Goal: Task Accomplishment & Management: Use online tool/utility

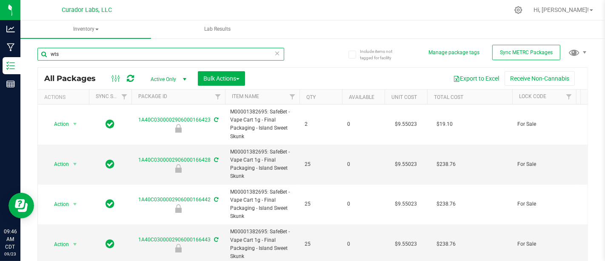
click at [112, 54] on input "wts" at bounding box center [160, 54] width 247 height 13
type input "w"
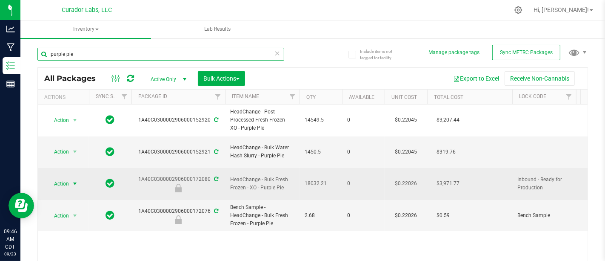
type input "purple pie"
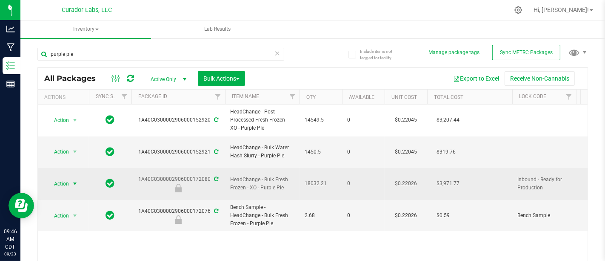
click at [66, 178] on span "Action" at bounding box center [57, 184] width 23 height 12
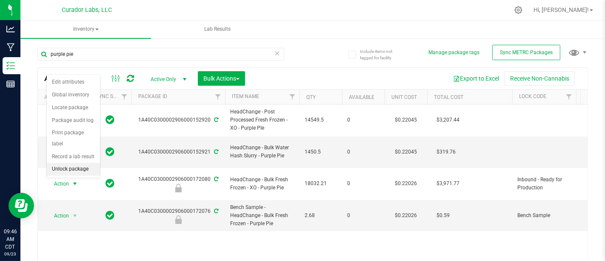
click at [67, 163] on li "Unlock package" at bounding box center [73, 169] width 53 height 13
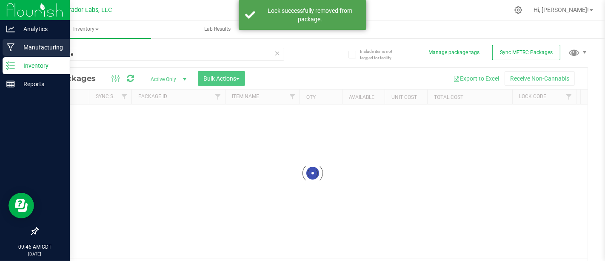
click at [6, 47] on div "Manufacturing" at bounding box center [36, 47] width 67 height 17
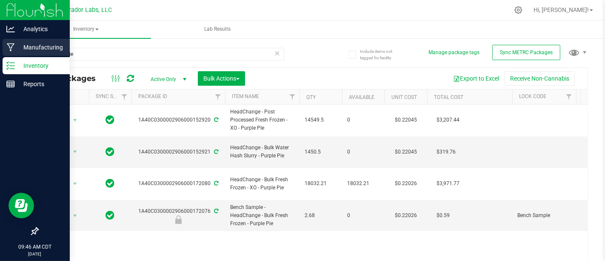
click at [13, 49] on icon at bounding box center [11, 47] width 8 height 9
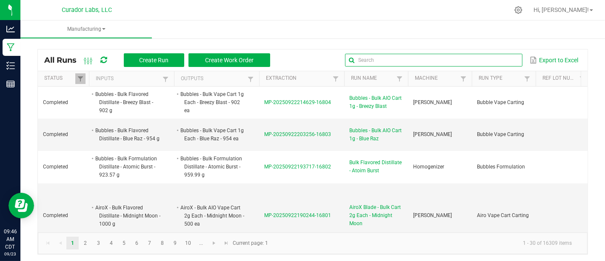
click at [486, 54] on input "text" at bounding box center [433, 60] width 177 height 13
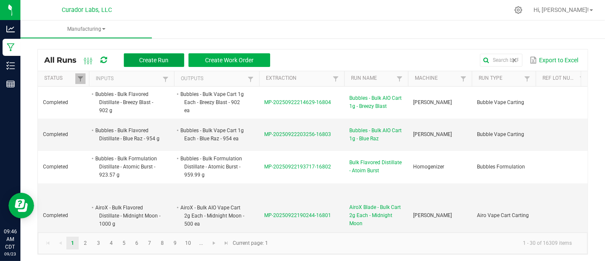
click at [179, 63] on button "Create Run" at bounding box center [154, 60] width 60 height 14
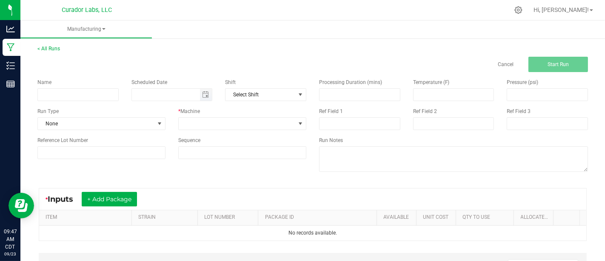
type input "month/day/year"
click at [142, 93] on input "month/day/year" at bounding box center [166, 95] width 68 height 12
click at [91, 97] on input at bounding box center [77, 94] width 81 height 13
type input "Bulk Fresh Frozen Washing - Purple Pie"
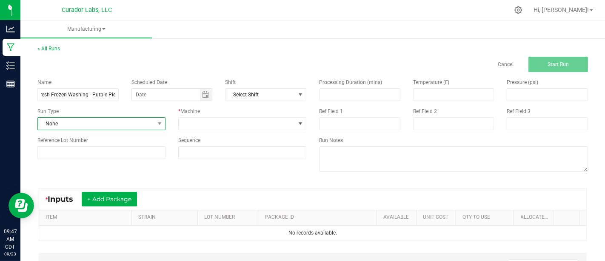
click at [102, 123] on span "None" at bounding box center [96, 123] width 117 height 12
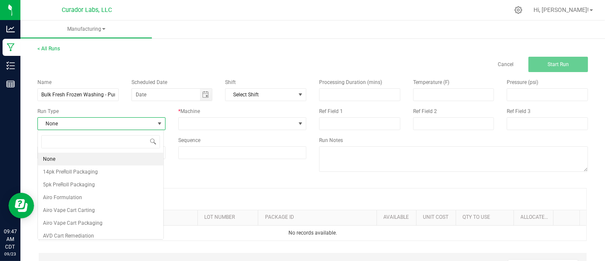
scroll to position [12, 126]
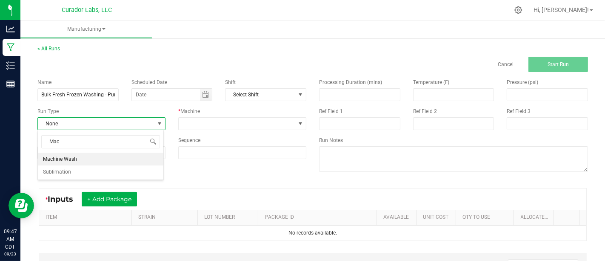
type input "Mach"
click at [112, 161] on li "Machine Wash" at bounding box center [101, 158] width 126 height 13
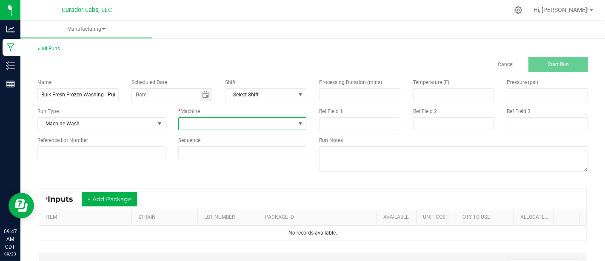
click at [208, 121] on span at bounding box center [237, 123] width 117 height 12
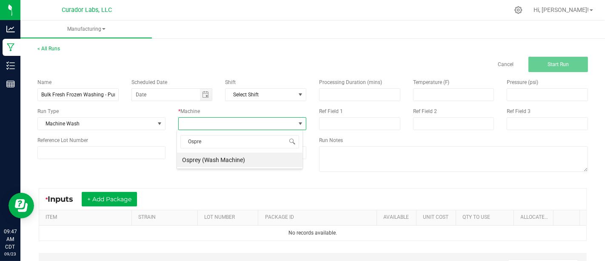
type input "Osprey"
click at [214, 165] on li "Osprey (Wash Machine)" at bounding box center [240, 159] width 126 height 14
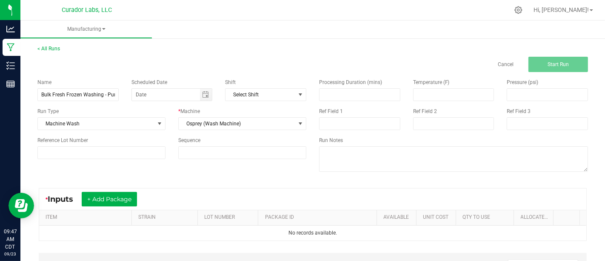
click at [112, 209] on div "* Inputs + Add Package" at bounding box center [312, 198] width 547 height 21
click at [114, 205] on button "+ Add Package" at bounding box center [109, 199] width 55 height 14
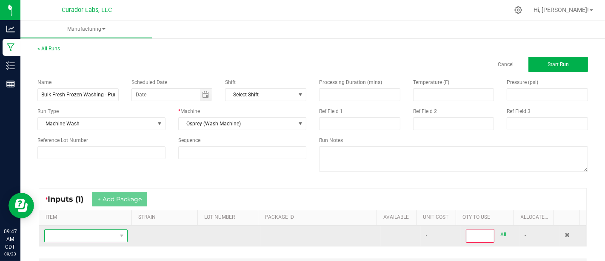
click at [106, 229] on span "NO DATA FOUND" at bounding box center [81, 235] width 72 height 12
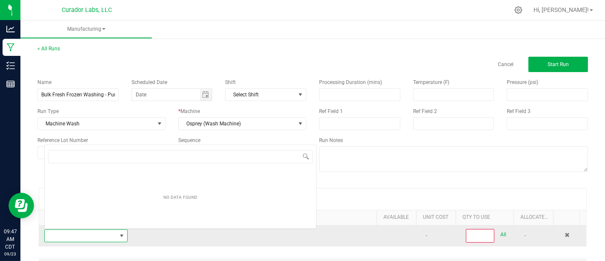
scroll to position [12, 80]
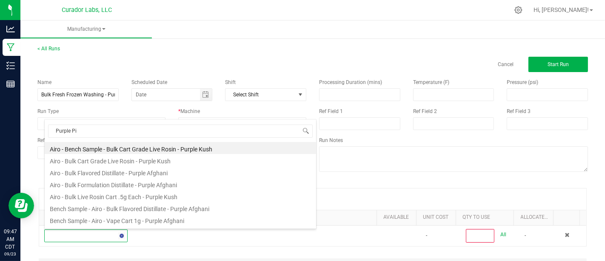
type input "Purple Pie"
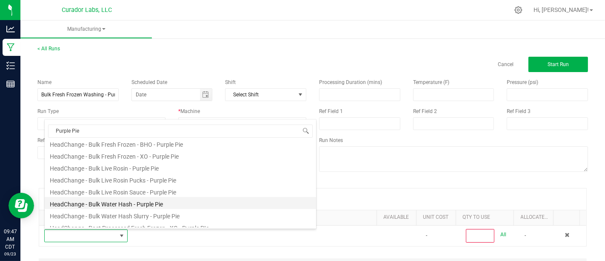
scroll to position [72, 0]
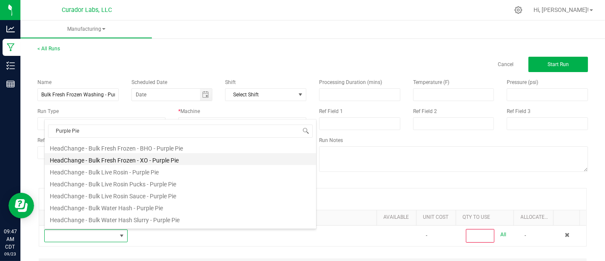
click at [240, 154] on li "HeadChange - Bulk Fresh Frozen - XO - Purple Pie" at bounding box center [181, 159] width 272 height 12
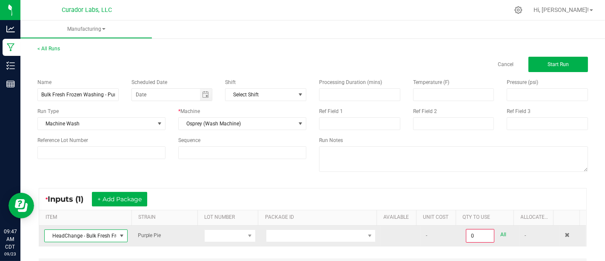
click at [278, 226] on td at bounding box center [321, 235] width 120 height 20
click at [278, 228] on td at bounding box center [321, 235] width 120 height 20
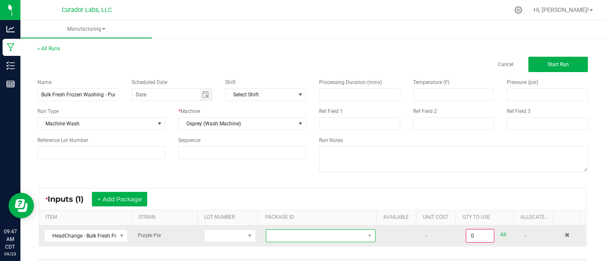
click at [292, 237] on span at bounding box center [315, 235] width 98 height 12
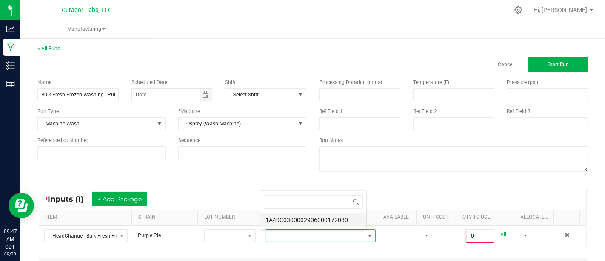
click at [303, 222] on li "1A40C0300002906000172080" at bounding box center [314, 219] width 106 height 14
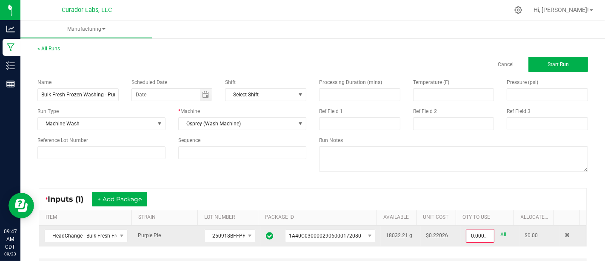
click at [501, 230] on link "All" at bounding box center [504, 234] width 6 height 11
type input "18032.2100 g"
click at [551, 65] on span "Start Run" at bounding box center [558, 64] width 21 height 6
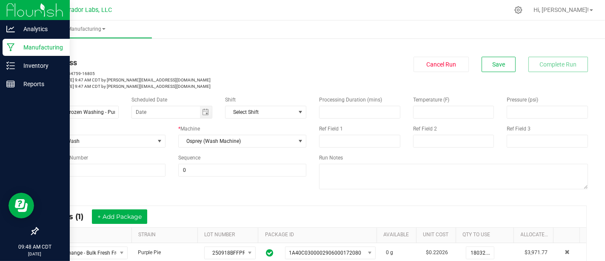
click at [1, 45] on link "Manufacturing" at bounding box center [35, 48] width 70 height 18
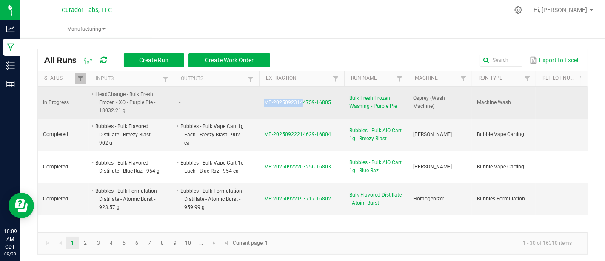
drag, startPoint x: 251, startPoint y: 107, endPoint x: 298, endPoint y: 86, distance: 51.9
click at [298, 86] on tr "In Progress HeadChange - Bulk Fresh Frozen - XO - Purple Pie - 18032.21 g - MP-…" at bounding box center [476, 102] width 877 height 32
click at [220, 104] on td "-" at bounding box center [216, 102] width 85 height 32
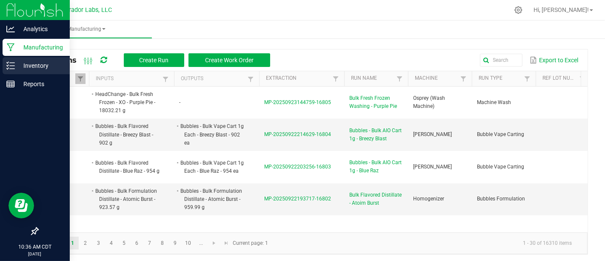
click at [15, 66] on p "Inventory" at bounding box center [40, 65] width 51 height 10
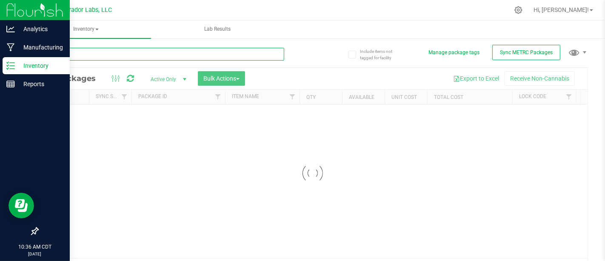
click at [197, 51] on input "text" at bounding box center [160, 54] width 247 height 13
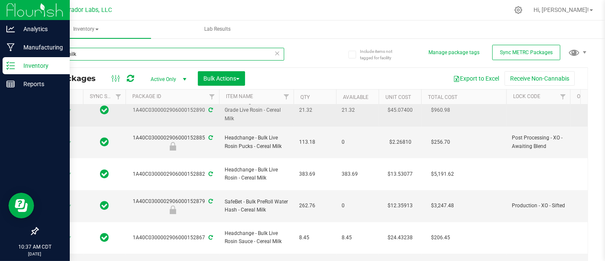
scroll to position [0, 6]
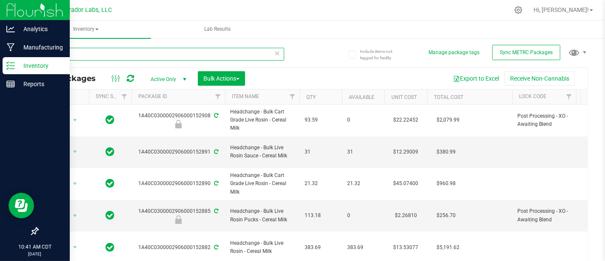
type input "C"
